Goal: Navigation & Orientation: Find specific page/section

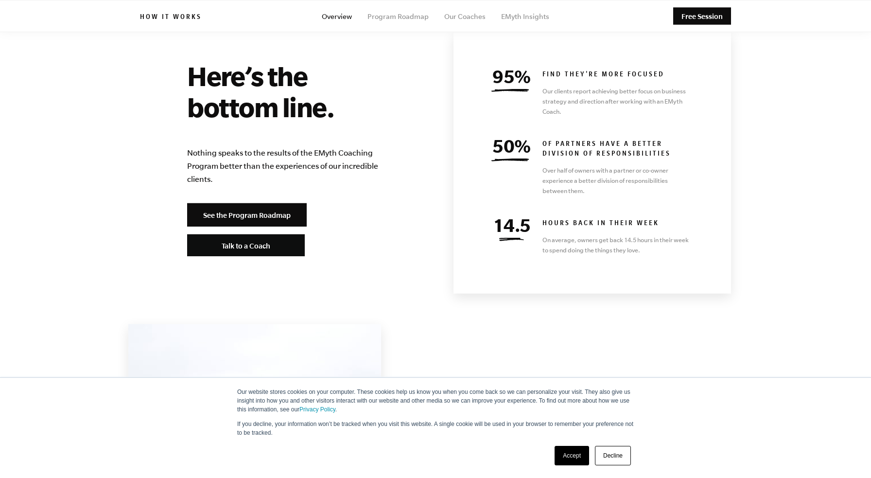
scroll to position [4149, 0]
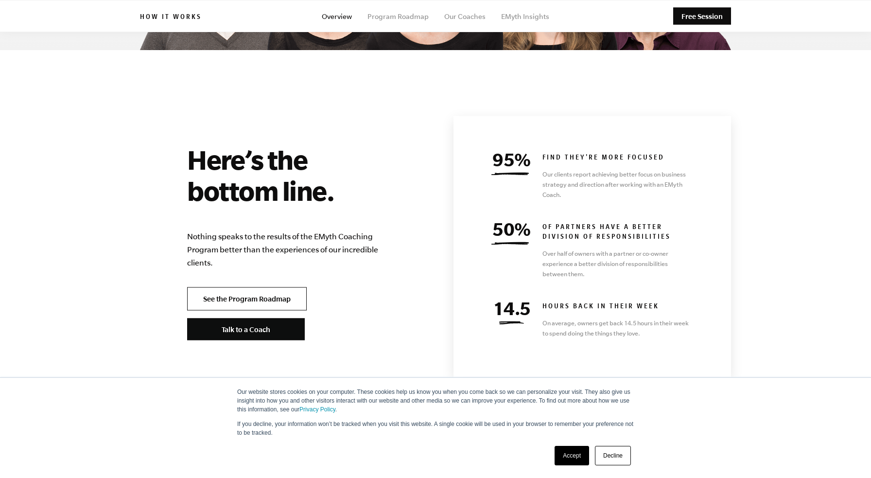
click at [269, 287] on link "See the Program Roadmap" at bounding box center [247, 298] width 120 height 23
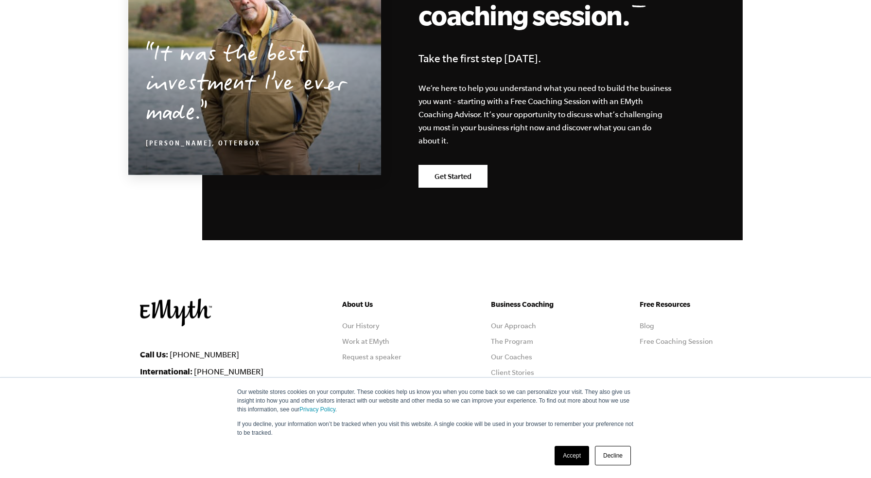
scroll to position [2710, 0]
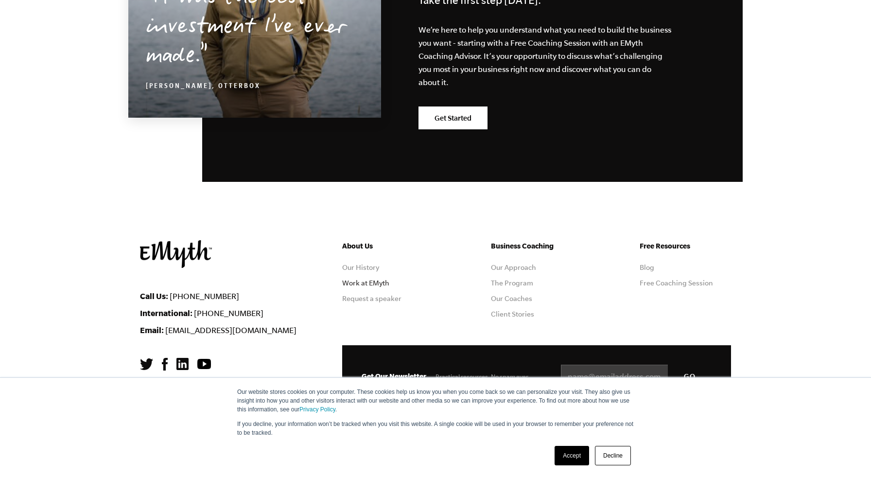
click at [375, 282] on link "Work at EMyth" at bounding box center [365, 283] width 47 height 8
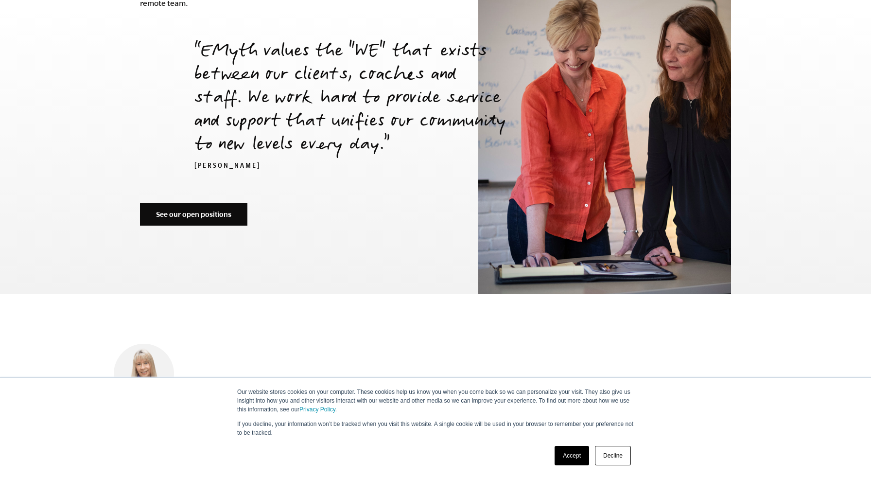
scroll to position [3421, 0]
click at [570, 457] on link "Accept" at bounding box center [571, 455] width 35 height 19
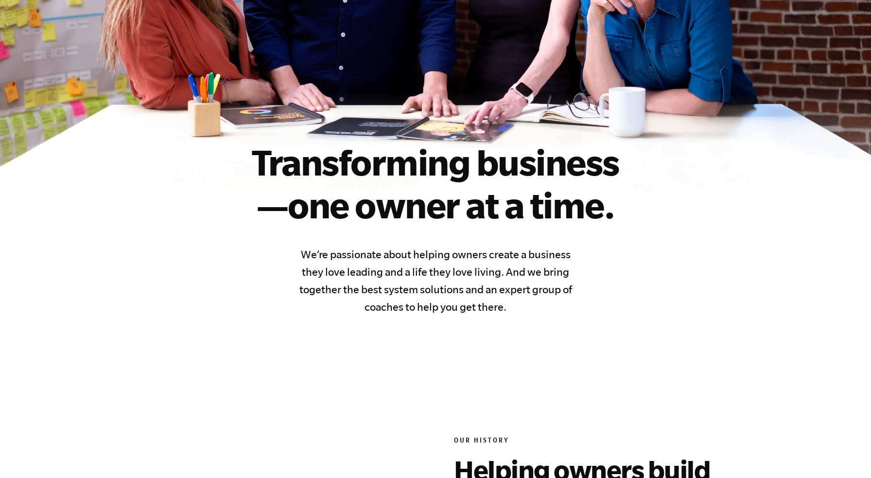
scroll to position [0, 0]
